Goal: Information Seeking & Learning: Understand process/instructions

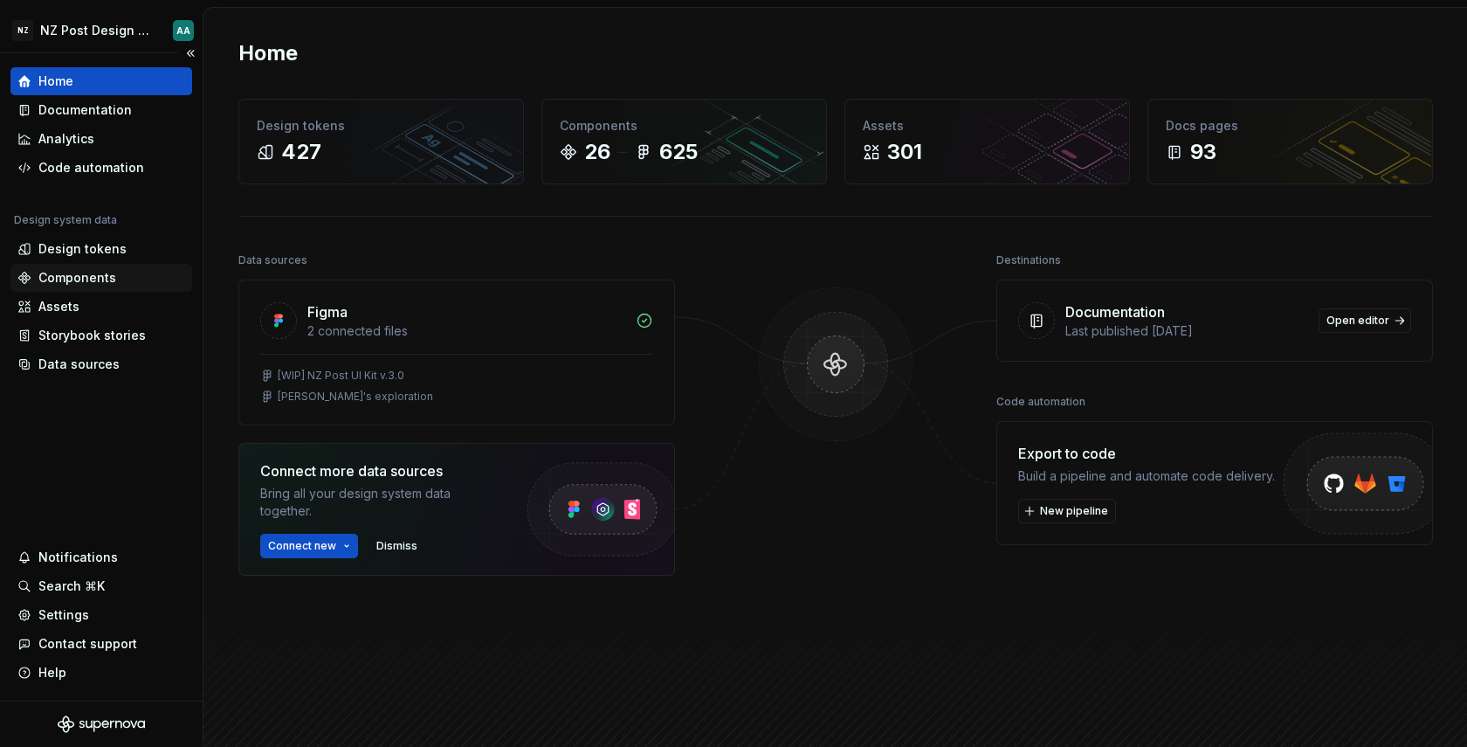
click at [83, 272] on div "Components" at bounding box center [77, 277] width 78 height 17
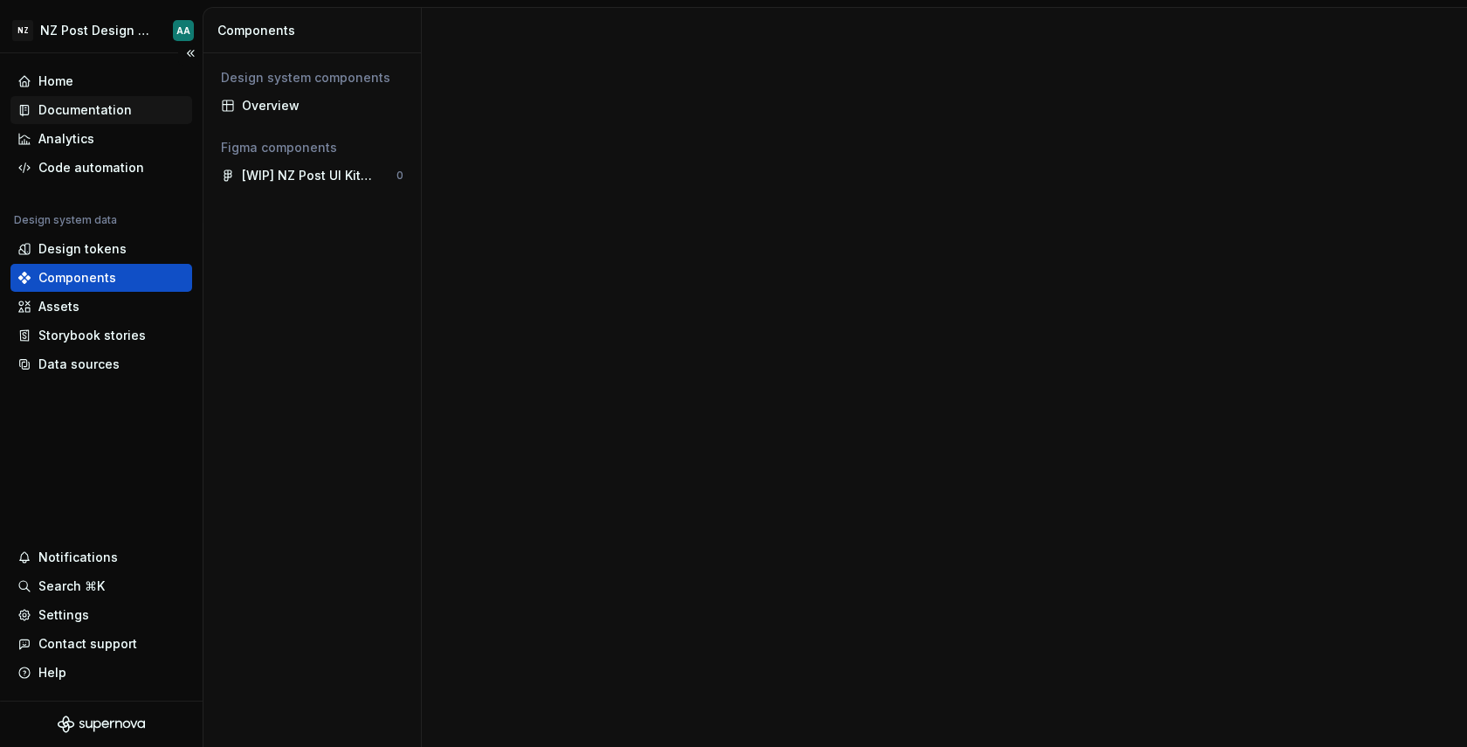
click at [114, 106] on div "Documentation" at bounding box center [84, 109] width 93 height 17
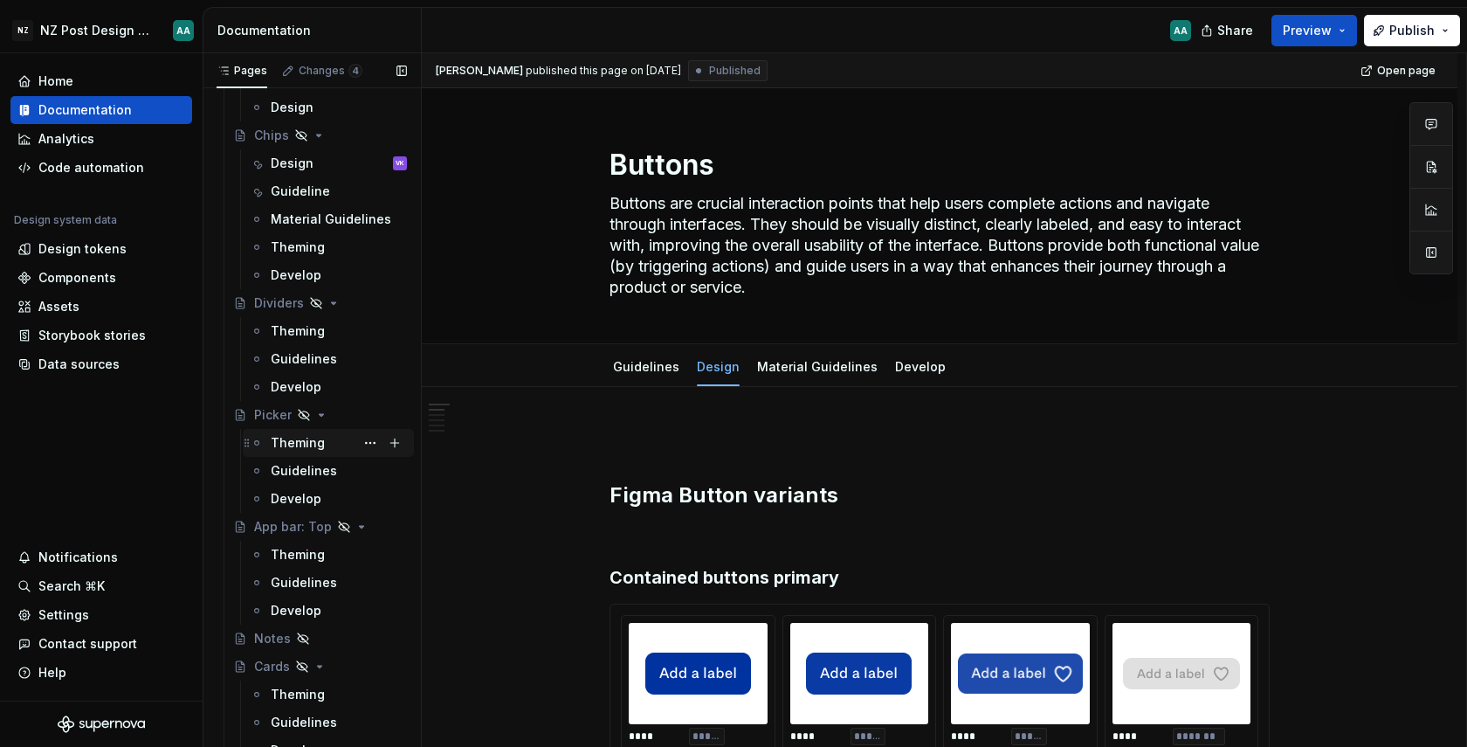
scroll to position [2737, 0]
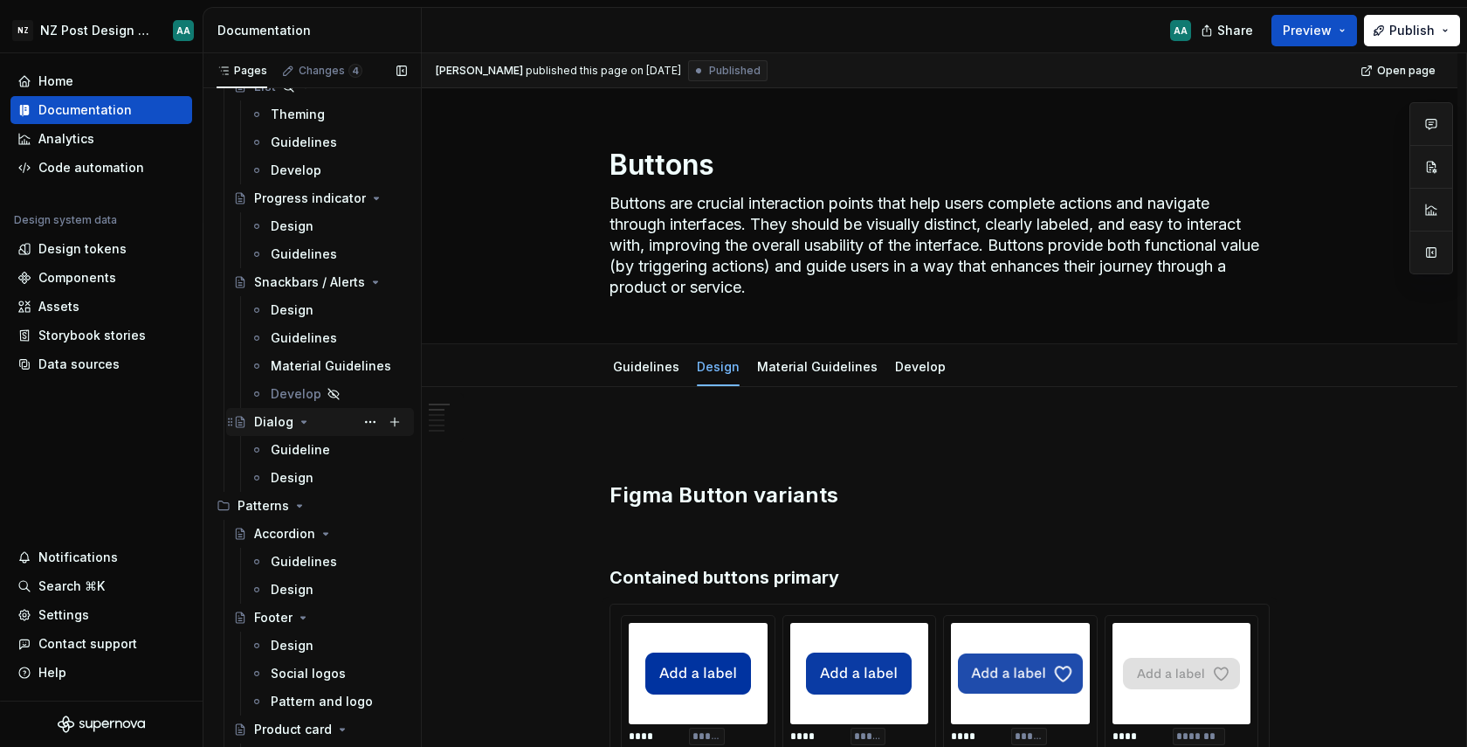
click at [252, 424] on div "Dialog" at bounding box center [320, 422] width 174 height 24
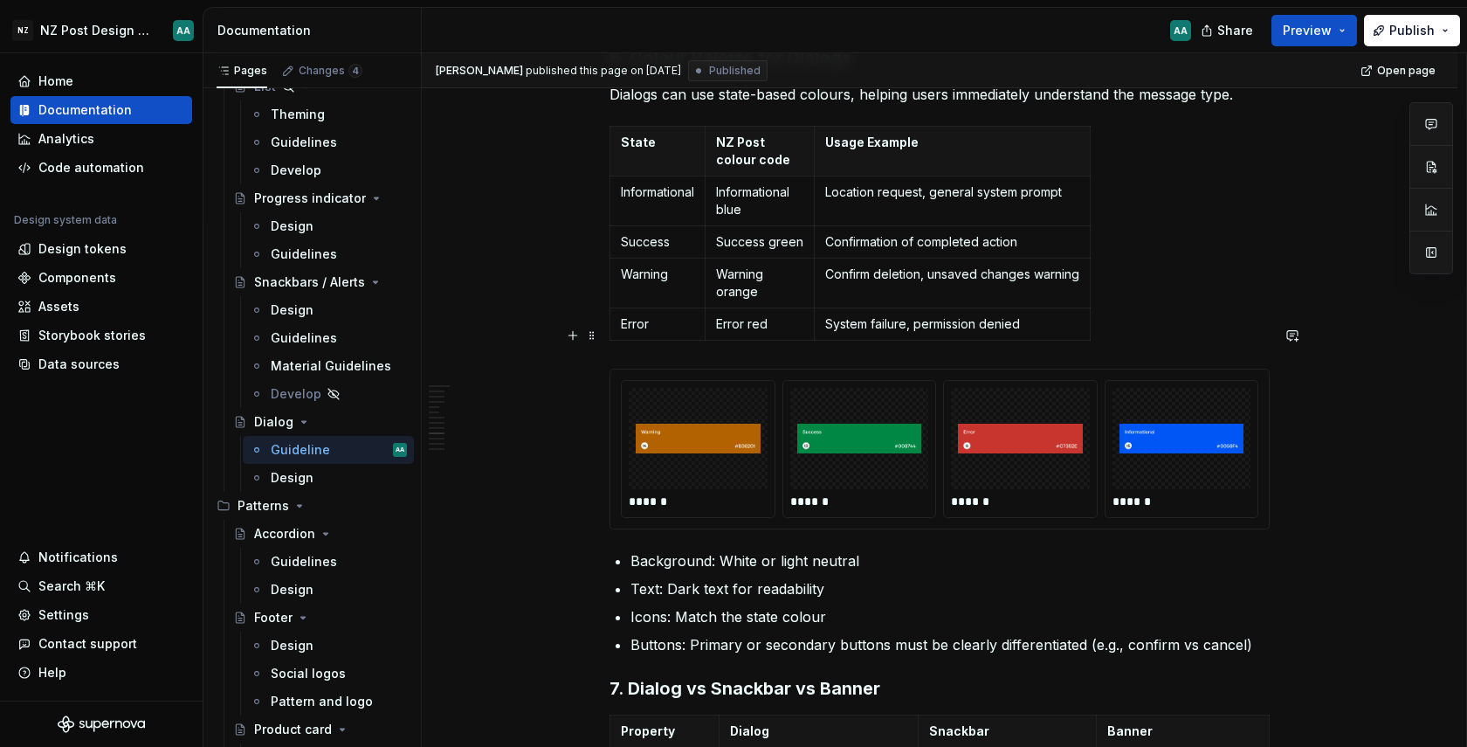
scroll to position [2430, 0]
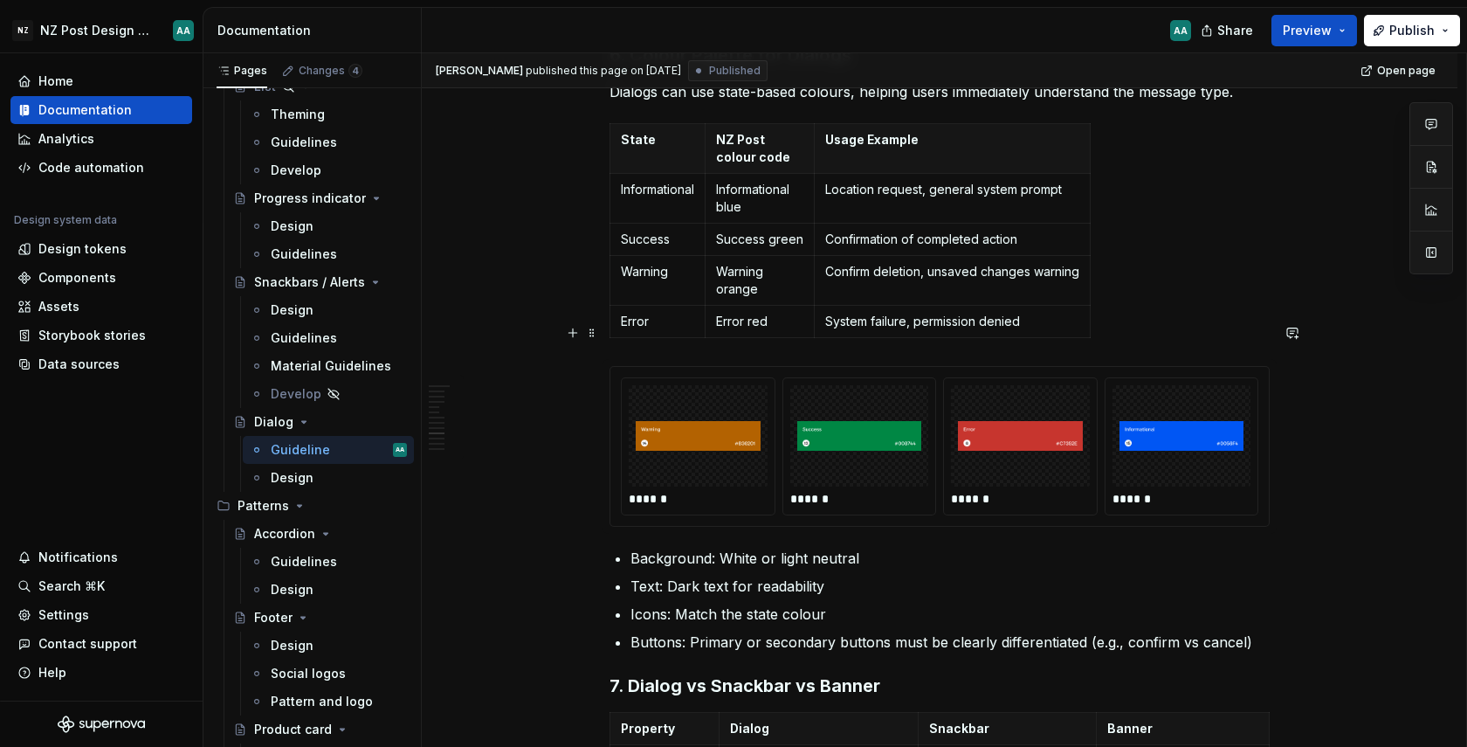
click at [696, 401] on img at bounding box center [698, 435] width 125 height 87
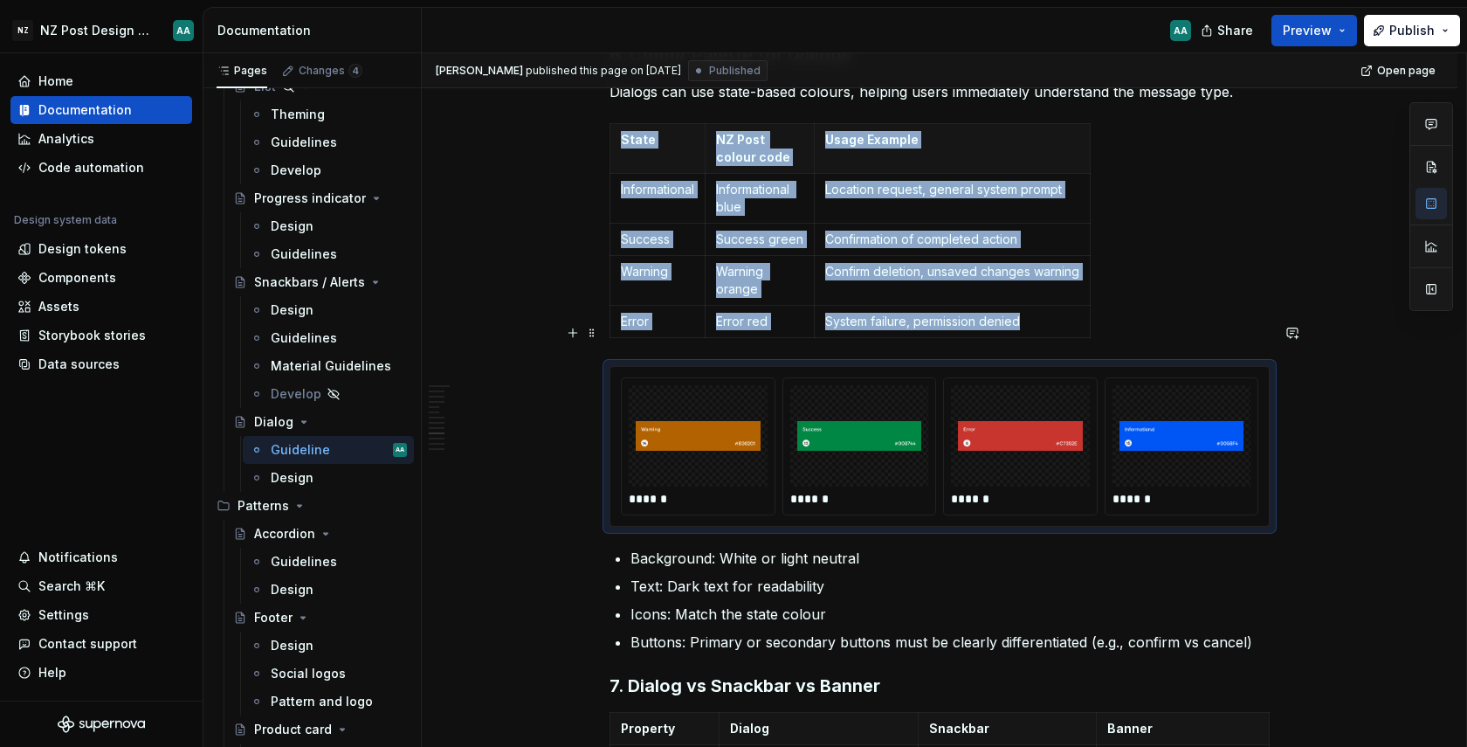
click at [833, 396] on img at bounding box center [859, 435] width 125 height 87
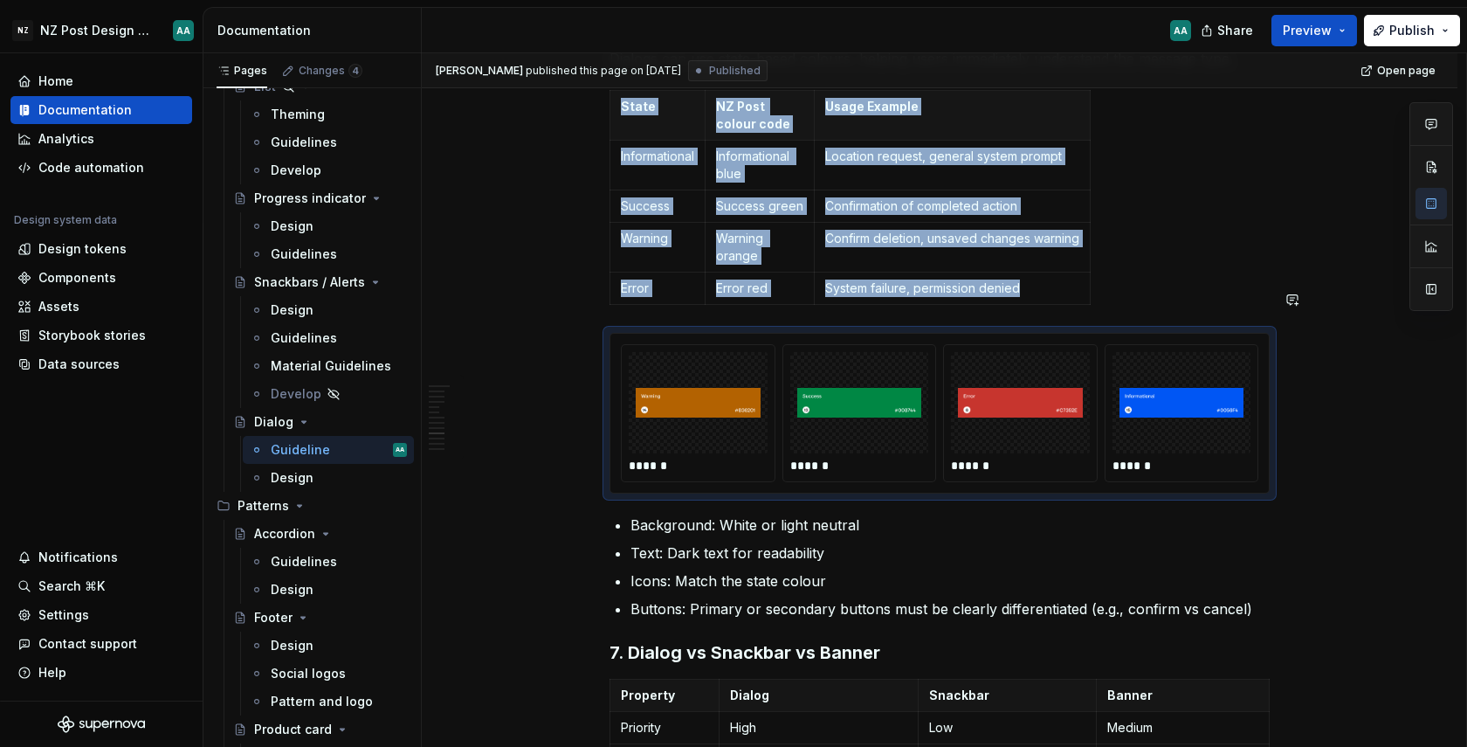
scroll to position [2497, 0]
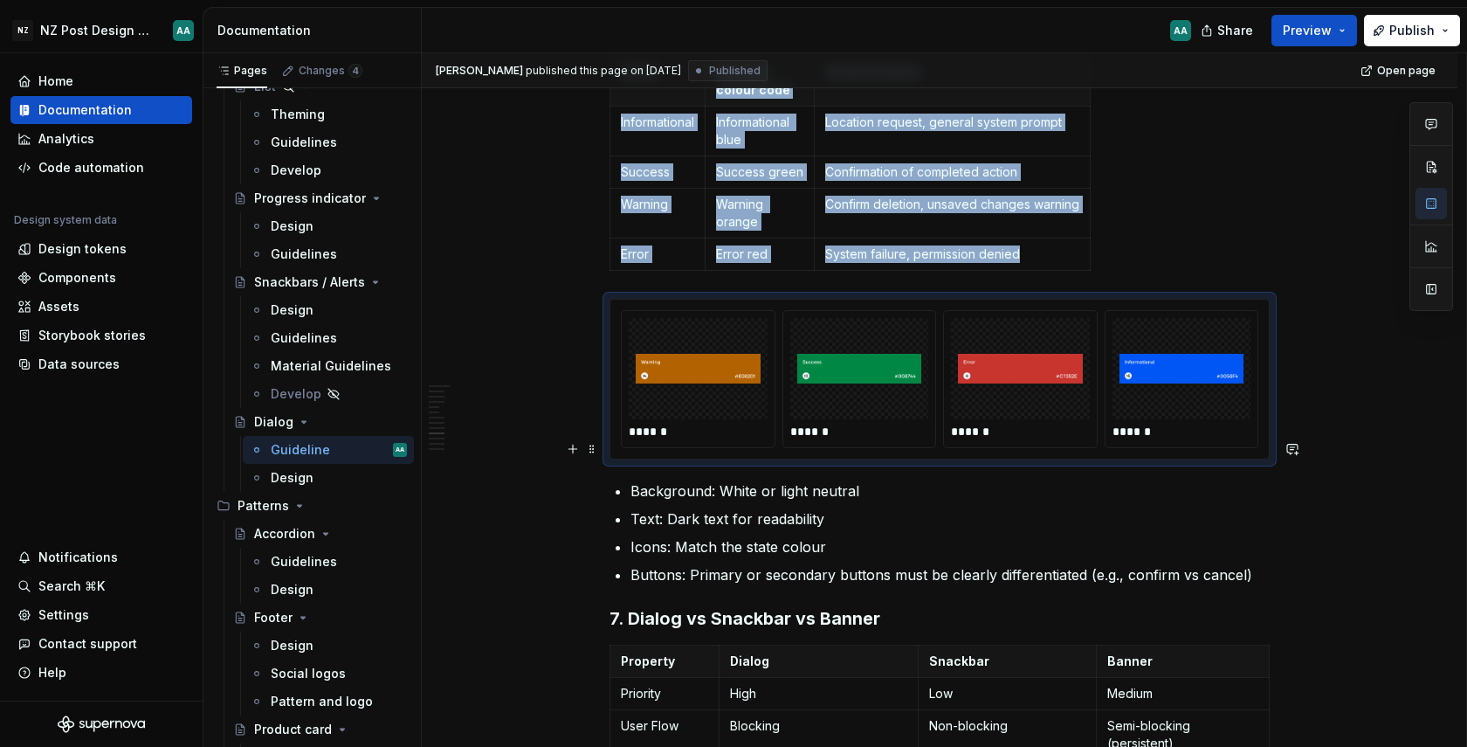
type textarea "*"
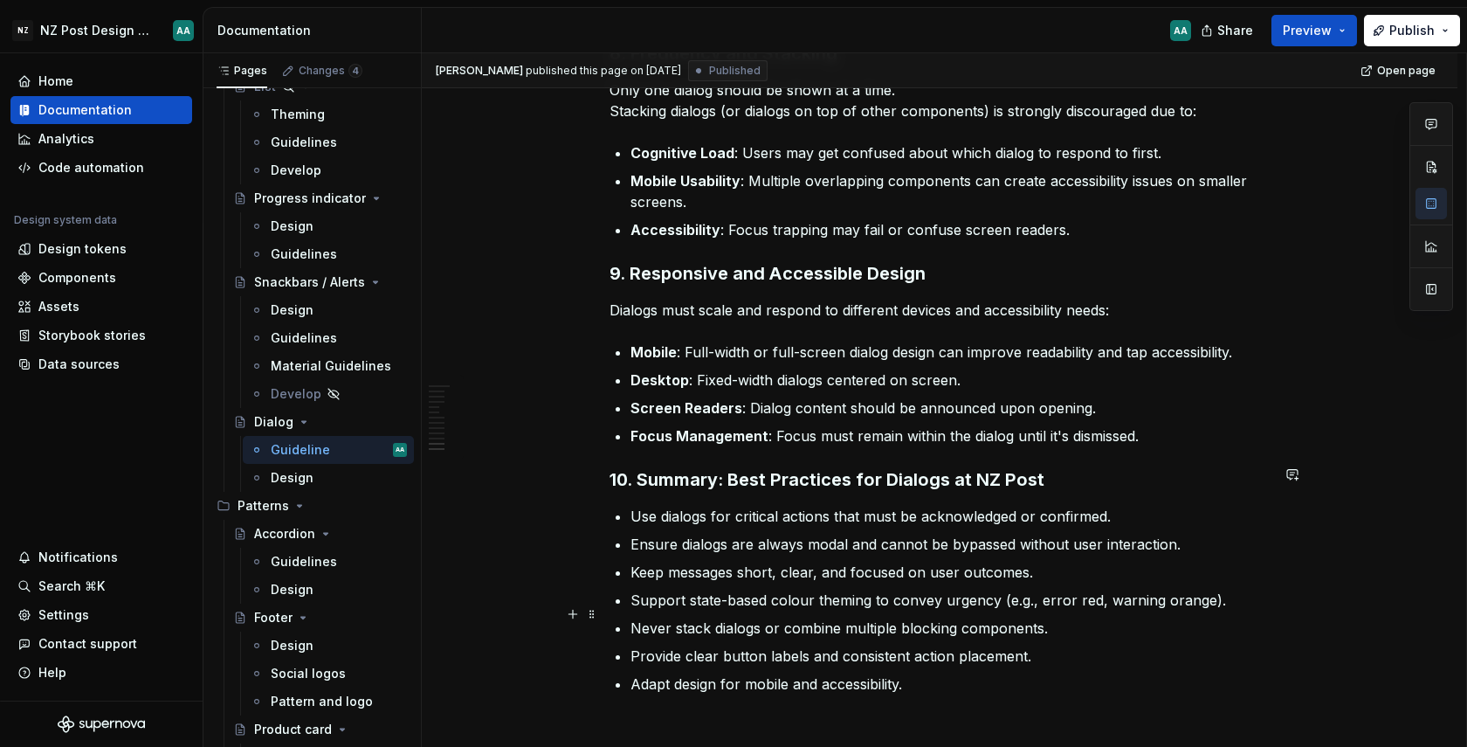
scroll to position [3590, 0]
